Goal: Information Seeking & Learning: Learn about a topic

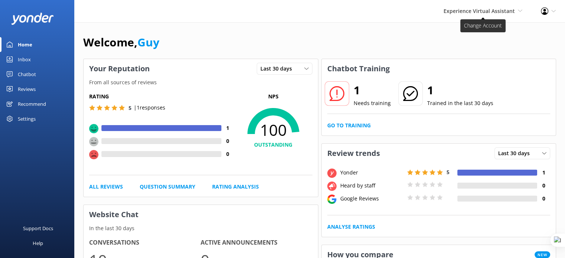
click at [452, 13] on span "Experience Virtual Assistant" at bounding box center [479, 10] width 71 height 7
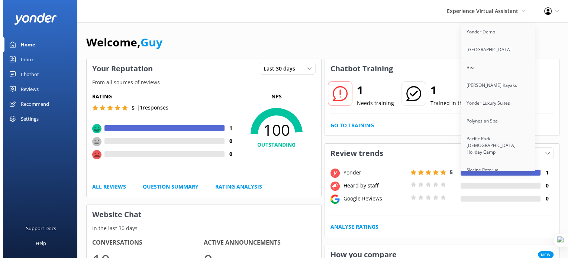
scroll to position [3857, 0]
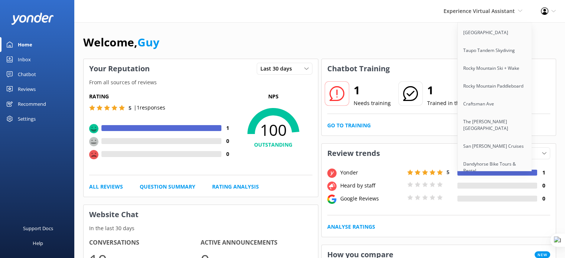
click at [489, 216] on link "[PERSON_NAME] Travel" at bounding box center [495, 225] width 74 height 18
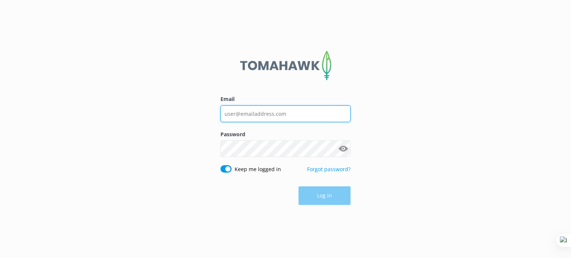
type input "guy@yonderhq.com"
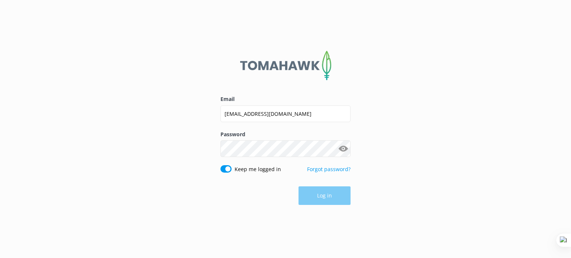
click at [403, 121] on div "Email guy@yonderhq.com Password Show password Keep me logged in Forgot password…" at bounding box center [285, 129] width 571 height 258
click at [328, 197] on button "Log in" at bounding box center [324, 196] width 52 height 19
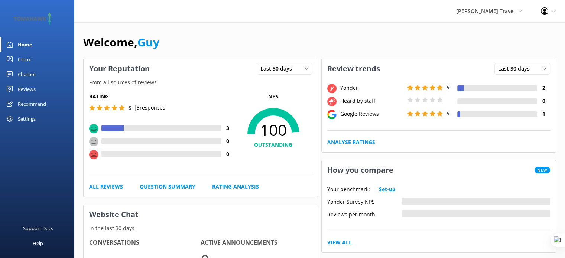
click at [32, 87] on div "Reviews" at bounding box center [27, 89] width 18 height 15
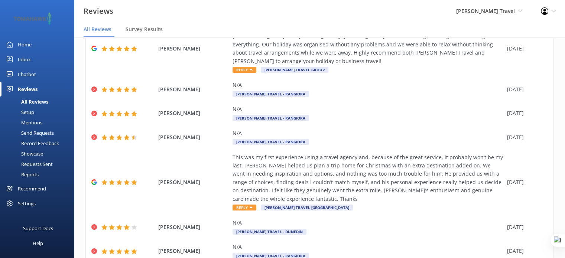
scroll to position [156, 0]
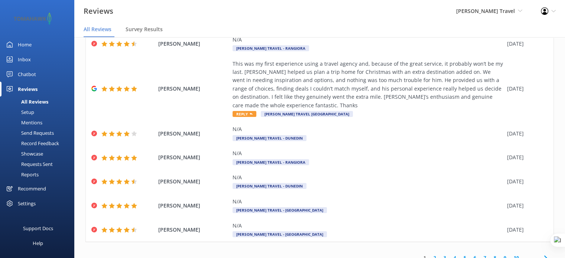
click at [510, 255] on link "10" at bounding box center [516, 258] width 13 height 7
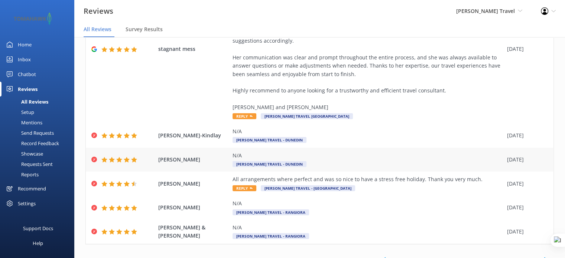
scroll to position [272, 0]
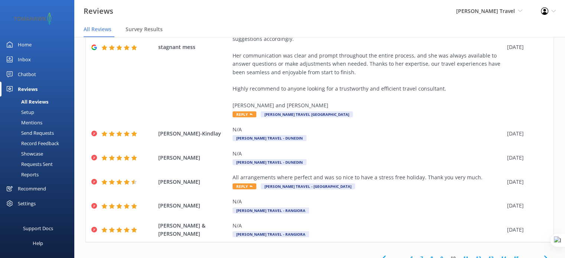
click at [511, 255] on link "15" at bounding box center [516, 258] width 13 height 7
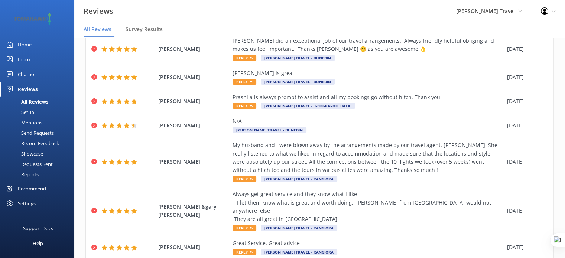
scroll to position [139, 0]
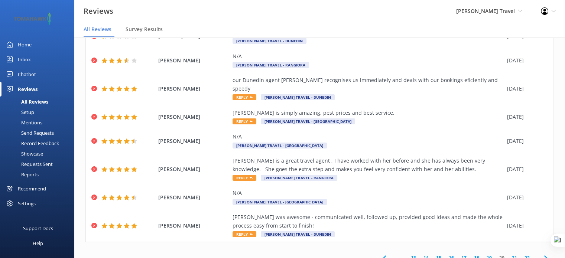
scroll to position [15, 0]
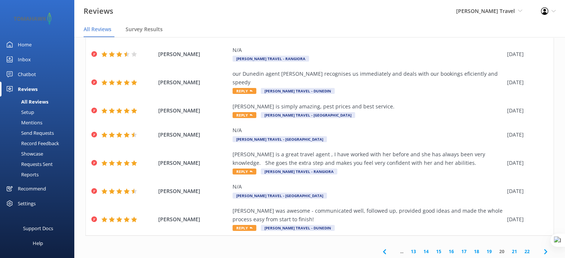
click at [521, 248] on link "22" at bounding box center [527, 251] width 13 height 7
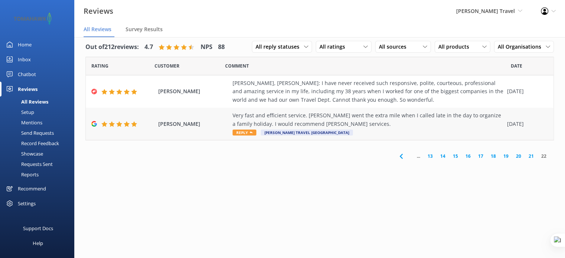
scroll to position [9, 0]
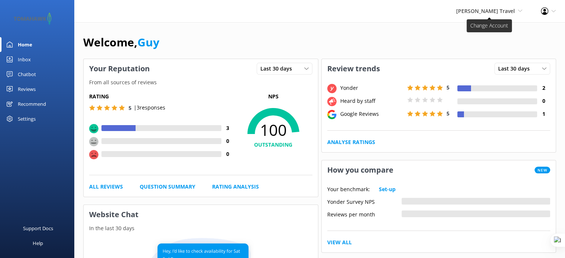
click at [497, 10] on span "[PERSON_NAME] Travel" at bounding box center [485, 10] width 59 height 7
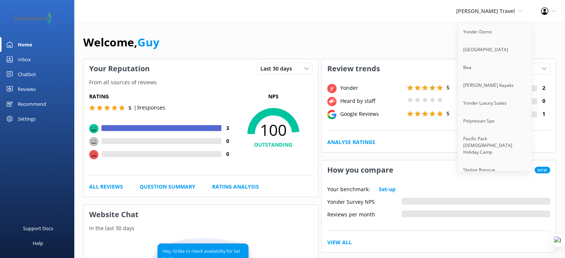
scroll to position [278, 0]
click at [492, 98] on link "South Sea Cruises" at bounding box center [495, 104] width 74 height 18
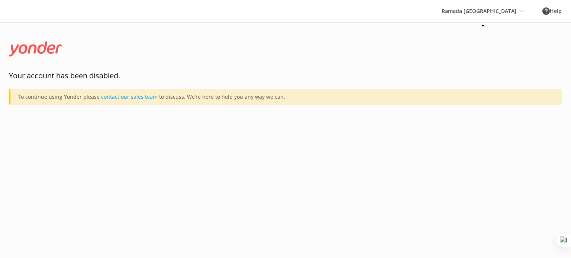
click at [483, 13] on div "Ramada [GEOGRAPHIC_DATA] Yonder Demo [GEOGRAPHIC_DATA] Bea [PERSON_NAME] Kayaks…" at bounding box center [482, 11] width 101 height 22
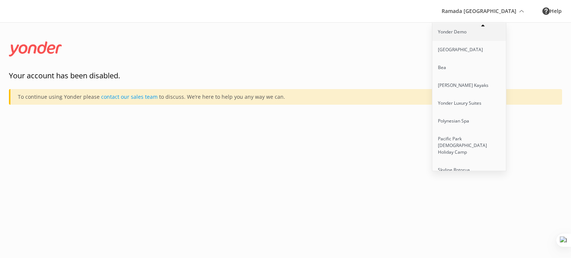
click at [474, 32] on link "Yonder Demo" at bounding box center [469, 32] width 74 height 18
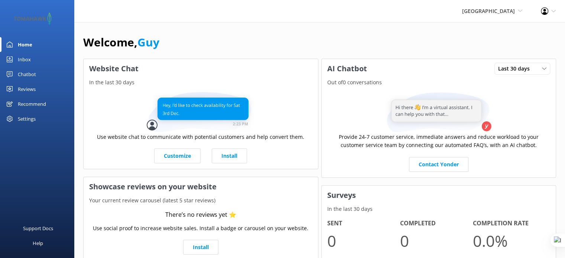
click at [29, 89] on div "Reviews" at bounding box center [27, 89] width 18 height 15
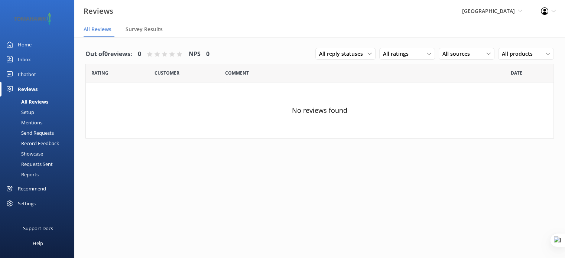
click at [28, 77] on div "Chatbot" at bounding box center [27, 74] width 18 height 15
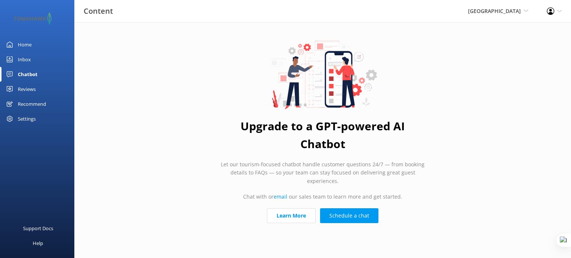
click at [23, 62] on div "Inbox" at bounding box center [24, 59] width 13 height 15
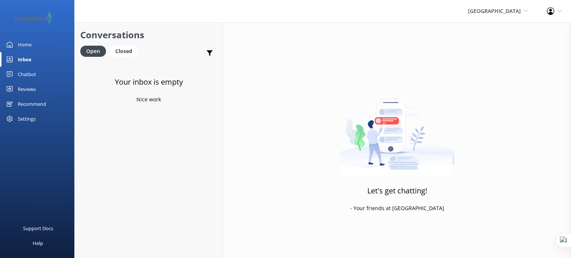
click at [25, 91] on div "Reviews" at bounding box center [27, 89] width 18 height 15
